Goal: Information Seeking & Learning: Learn about a topic

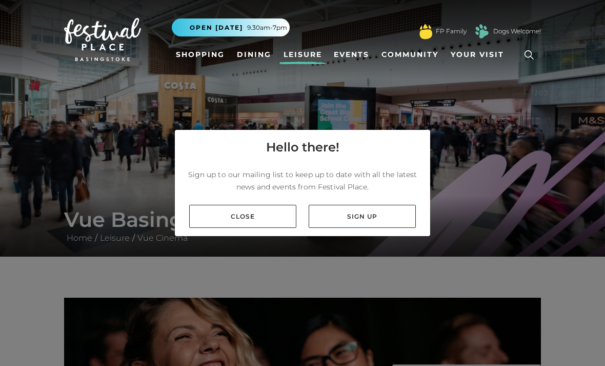
click at [262, 228] on link "Close" at bounding box center [242, 216] width 107 height 23
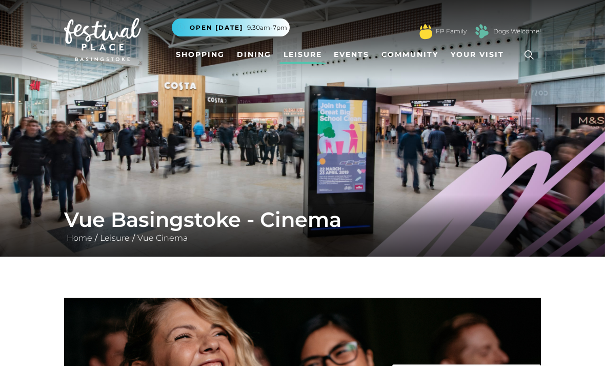
click at [249, 58] on link "Dining" at bounding box center [254, 54] width 43 height 19
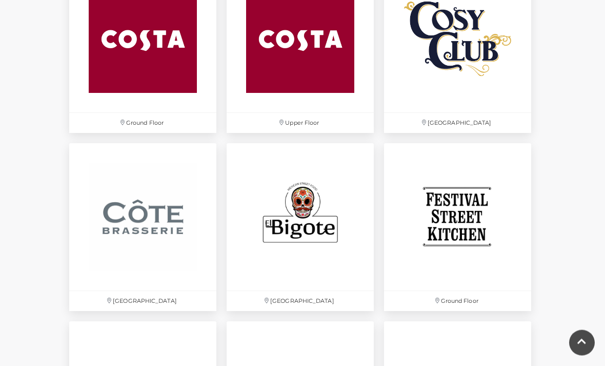
scroll to position [1429, 0]
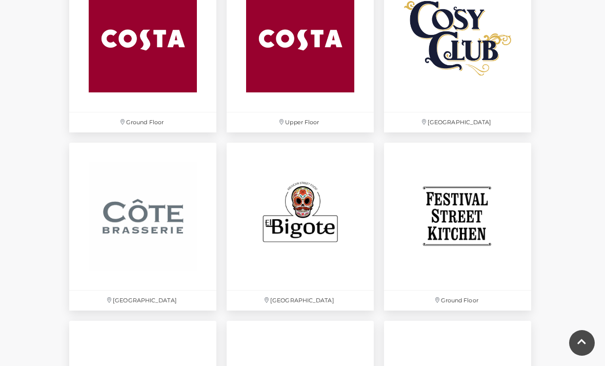
click at [480, 223] on img at bounding box center [457, 216] width 147 height 147
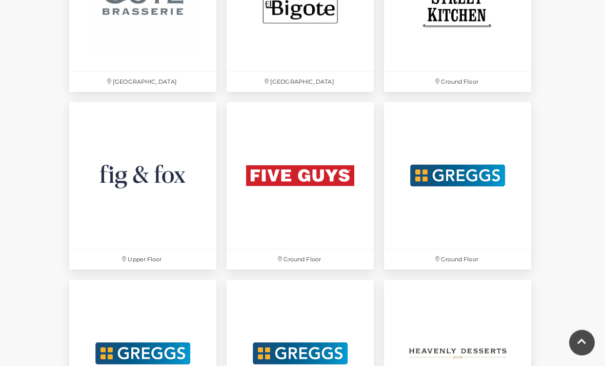
scroll to position [1647, 0]
click at [120, 193] on img at bounding box center [142, 175] width 147 height 147
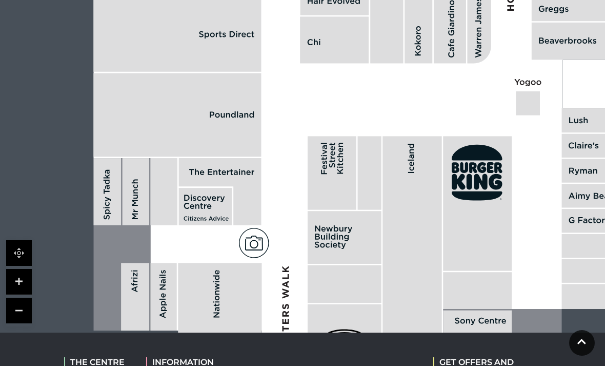
scroll to position [791, 0]
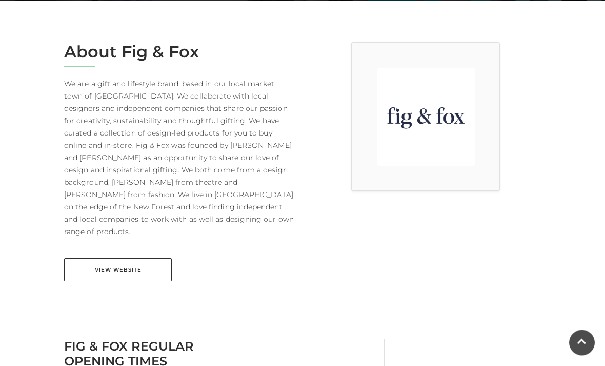
scroll to position [255, 0]
click at [100, 258] on link "View Website" at bounding box center [118, 269] width 108 height 23
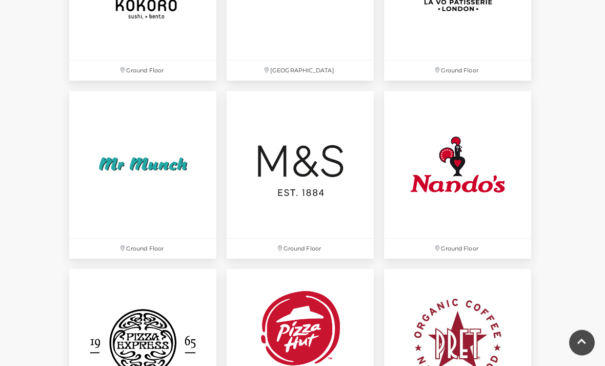
scroll to position [2193, 0]
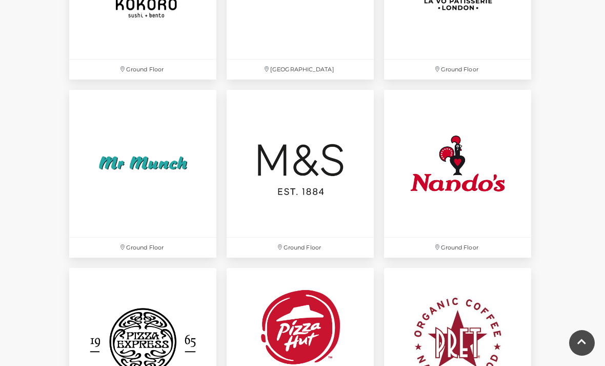
click at [115, 152] on img at bounding box center [142, 163] width 147 height 147
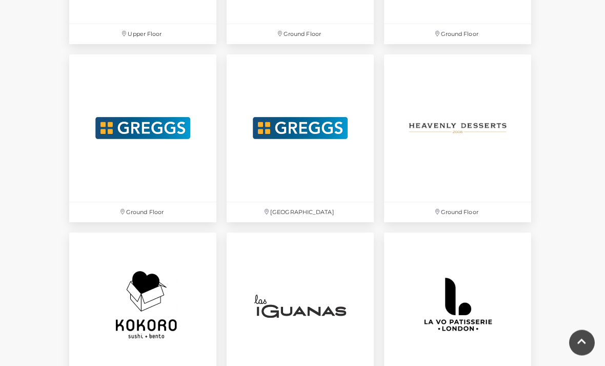
scroll to position [1868, 0]
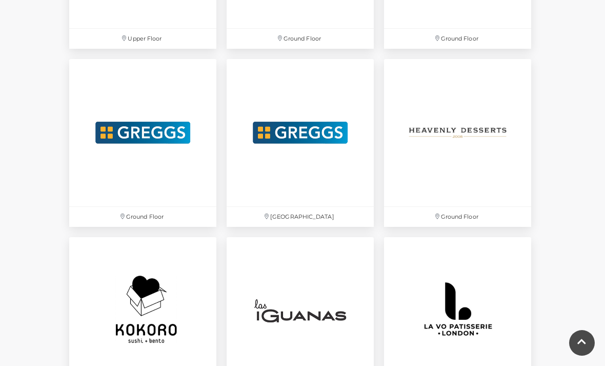
click at [485, 115] on img at bounding box center [457, 132] width 147 height 147
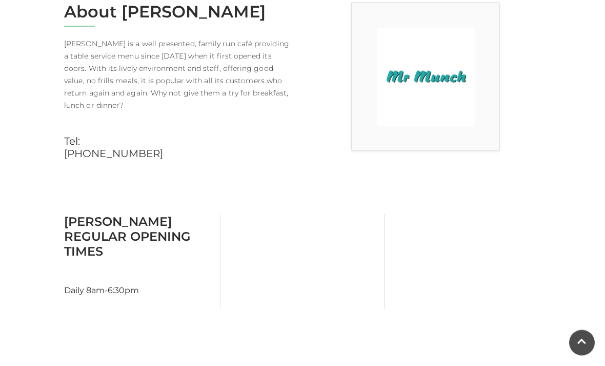
scroll to position [269, 0]
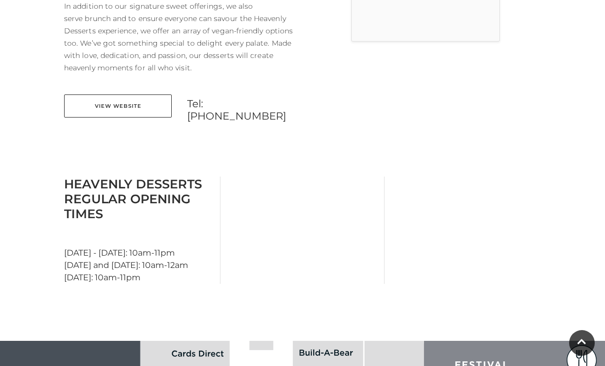
scroll to position [407, 0]
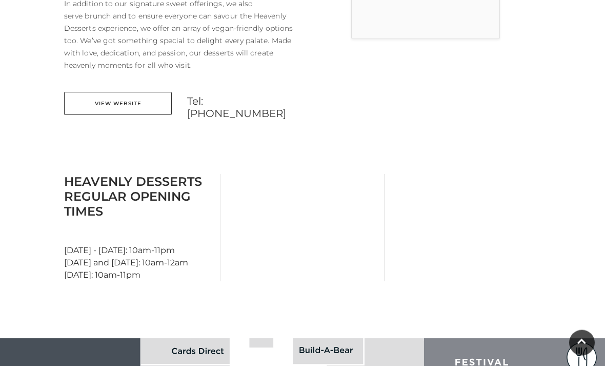
click at [91, 105] on link "View Website" at bounding box center [118, 103] width 108 height 23
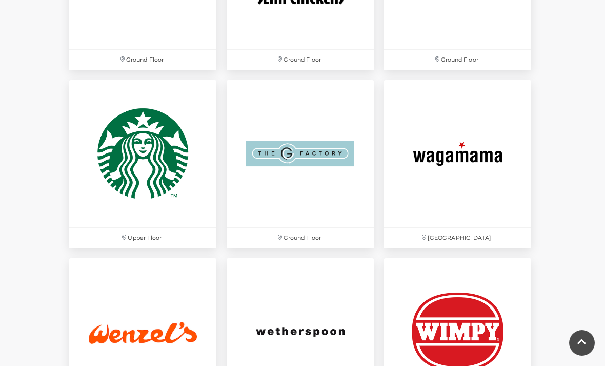
scroll to position [2742, 0]
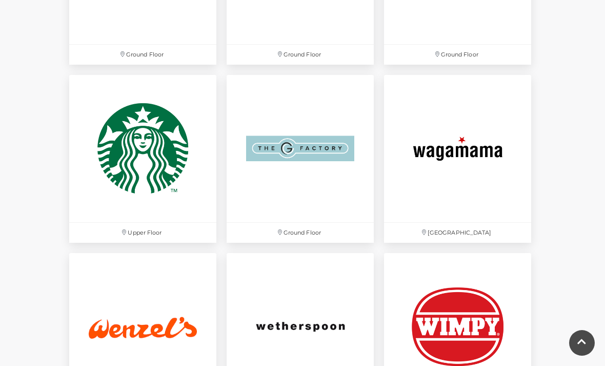
click at [296, 151] on img at bounding box center [300, 148] width 147 height 147
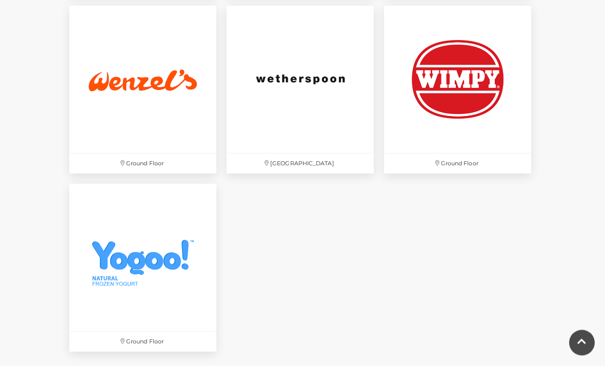
scroll to position [2989, 0]
click at [111, 87] on img at bounding box center [142, 79] width 147 height 147
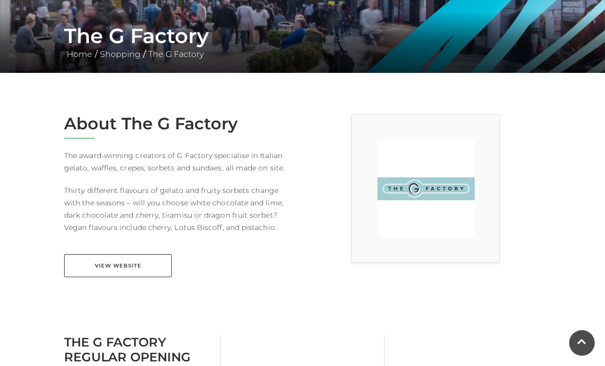
scroll to position [231, 0]
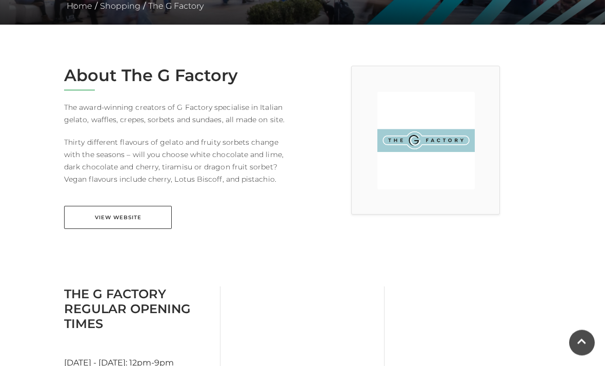
click at [98, 220] on link "View Website" at bounding box center [118, 217] width 108 height 23
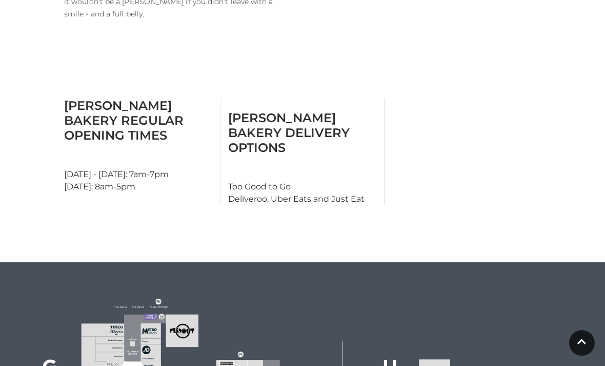
scroll to position [589, 0]
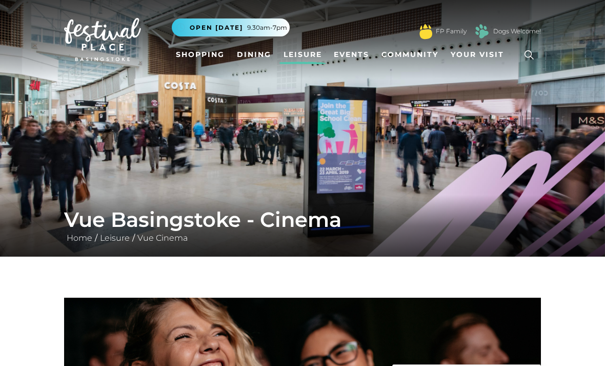
click at [292, 61] on link "Leisure" at bounding box center [303, 54] width 47 height 19
click at [540, 194] on img at bounding box center [302, 128] width 605 height 256
click at [205, 56] on link "Shopping" at bounding box center [200, 54] width 57 height 19
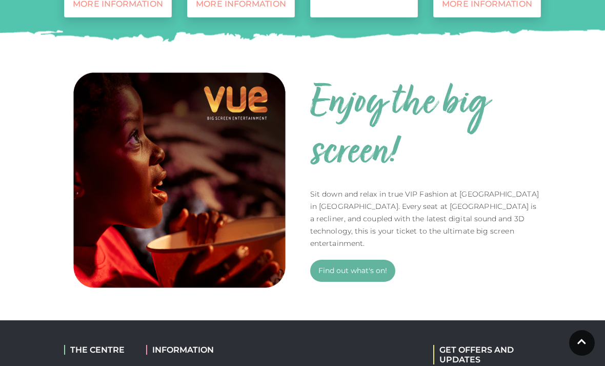
scroll to position [619, 0]
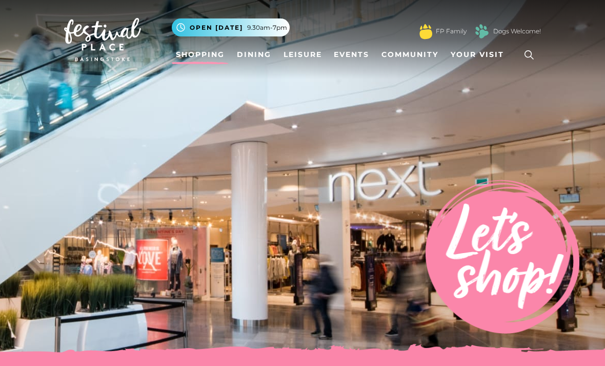
click at [305, 52] on link "Leisure" at bounding box center [303, 54] width 47 height 19
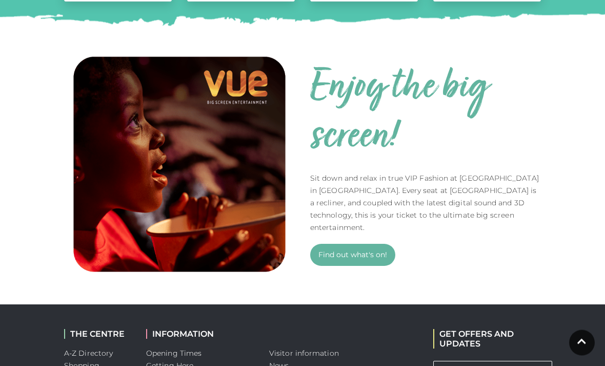
scroll to position [637, 0]
click at [370, 248] on link "Find out what's on!" at bounding box center [352, 255] width 85 height 22
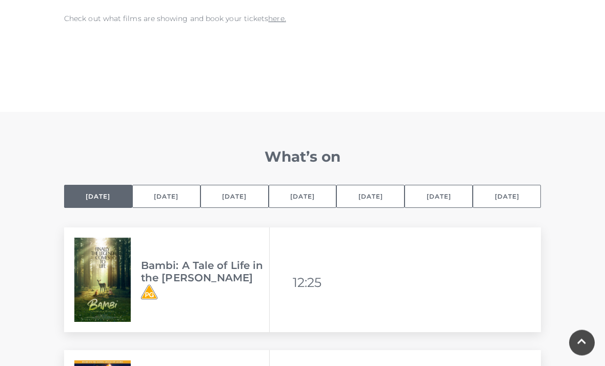
click at [167, 207] on button "[DATE]" at bounding box center [166, 196] width 68 height 23
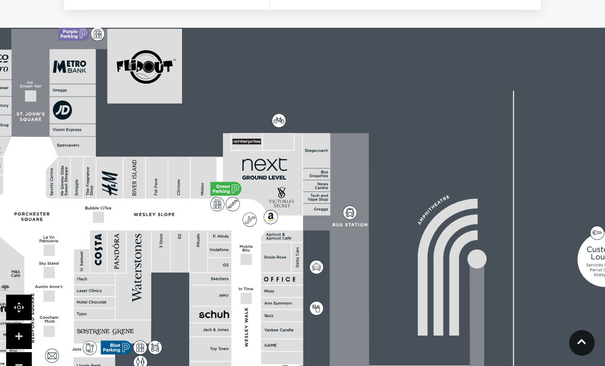
scroll to position [3384, 0]
